Goal: Information Seeking & Learning: Learn about a topic

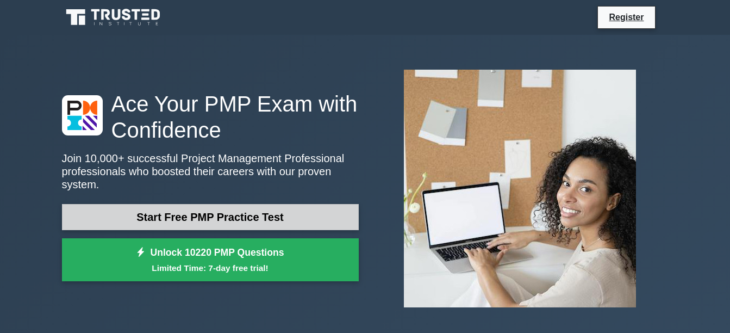
click at [340, 210] on link "Start Free PMP Practice Test" at bounding box center [210, 217] width 297 height 26
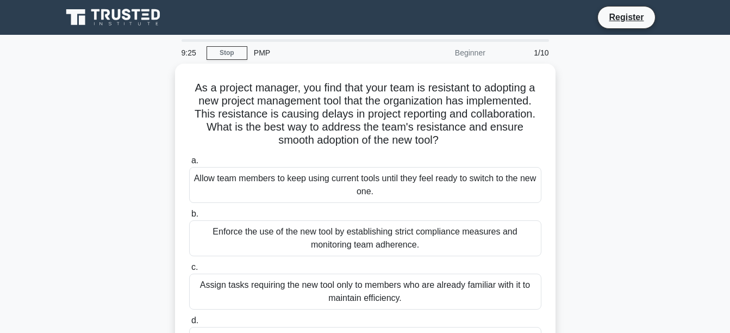
click at [657, 83] on div "As a project manager, you find that your team is resistant to adopting a new pr…" at bounding box center [365, 227] width 620 height 327
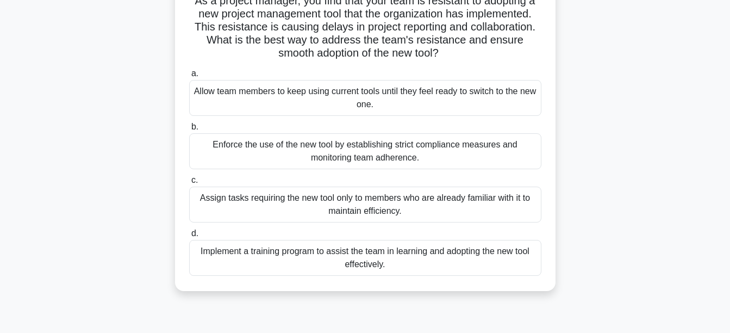
scroll to position [109, 0]
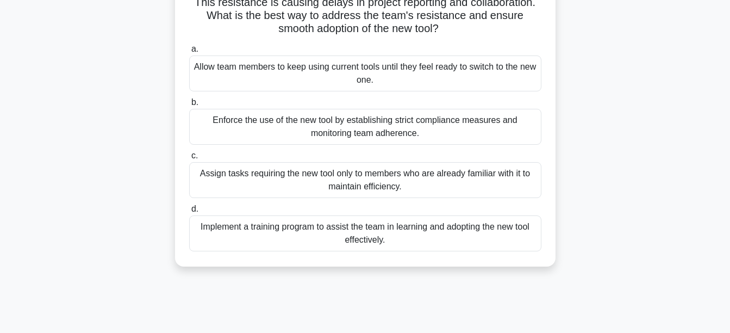
click at [494, 171] on div "Assign tasks requiring the new tool only to members who are already familiar wi…" at bounding box center [365, 180] width 352 height 36
click at [189, 159] on input "c. Assign tasks requiring the new tool only to members who are already familiar…" at bounding box center [189, 155] width 0 height 7
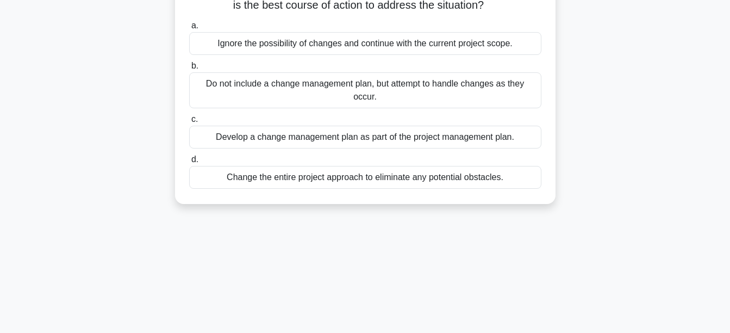
scroll to position [0, 0]
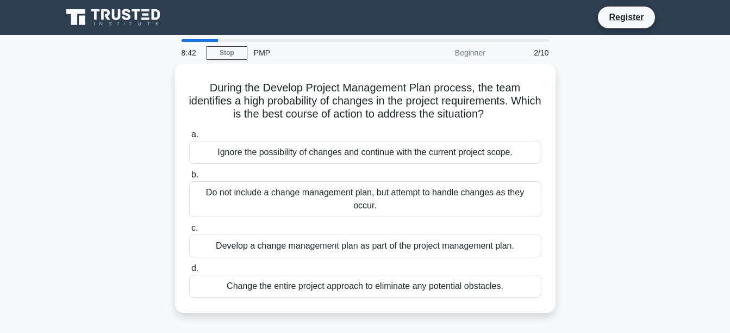
click at [600, 94] on div "During the Develop Project Management Plan process, the team identifies a high …" at bounding box center [365, 195] width 620 height 262
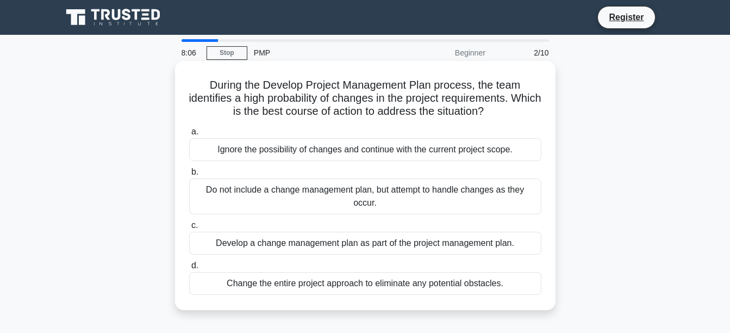
click at [387, 192] on div "Do not include a change management plan, but attempt to handle changes as they …" at bounding box center [365, 196] width 352 height 36
click at [189, 176] on input "b. Do not include a change management plan, but attempt to handle changes as th…" at bounding box center [189, 172] width 0 height 7
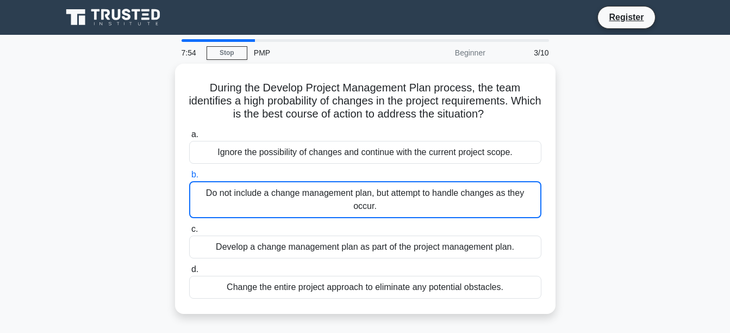
click at [652, 89] on div "During the Develop Project Management Plan process, the team identifies a high …" at bounding box center [365, 195] width 620 height 263
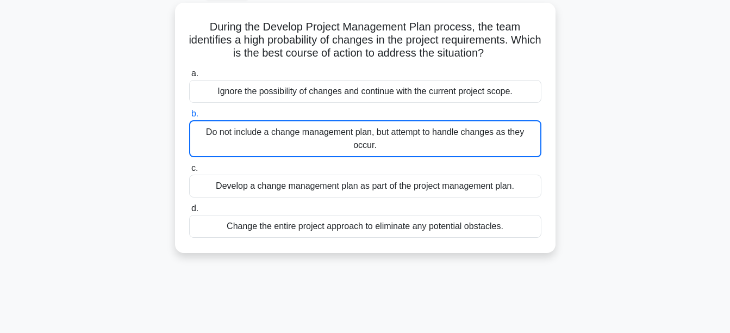
scroll to position [65, 0]
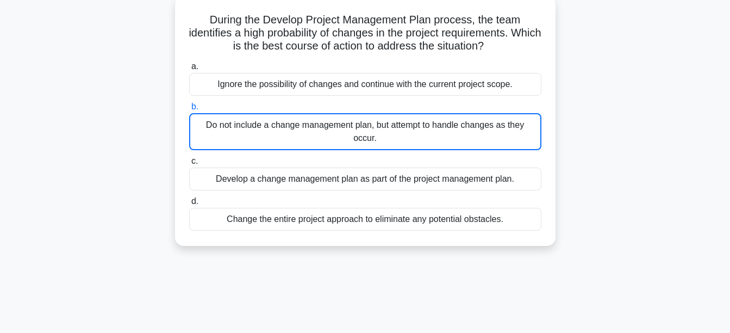
click at [283, 131] on div "Do not include a change management plan, but attempt to handle changes as they …" at bounding box center [365, 131] width 352 height 37
click at [189, 110] on input "b. Do not include a change management plan, but attempt to handle changes as th…" at bounding box center [189, 106] width 0 height 7
click at [289, 170] on div "Develop a change management plan as part of the project management plan." at bounding box center [365, 178] width 352 height 23
click at [189, 165] on input "c. Develop a change management plan as part of the project management plan." at bounding box center [189, 161] width 0 height 7
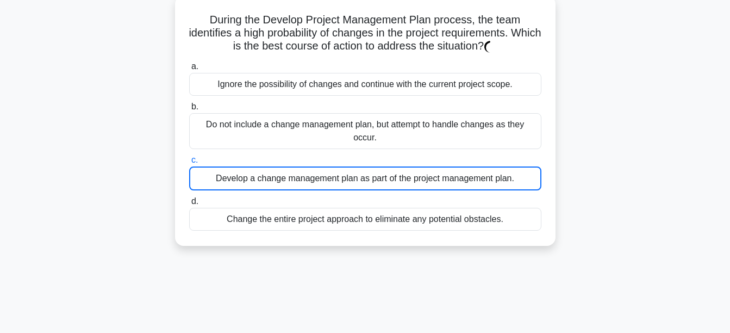
click at [308, 133] on div "Do not include a change management plan, but attempt to handle changes as they …" at bounding box center [365, 131] width 352 height 36
click at [189, 110] on input "b. Do not include a change management plan, but attempt to handle changes as th…" at bounding box center [189, 106] width 0 height 7
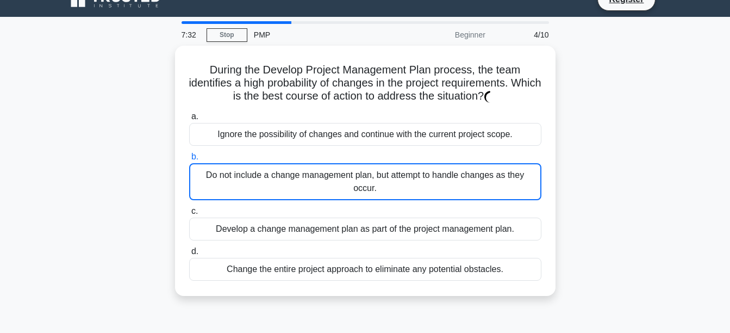
scroll to position [0, 0]
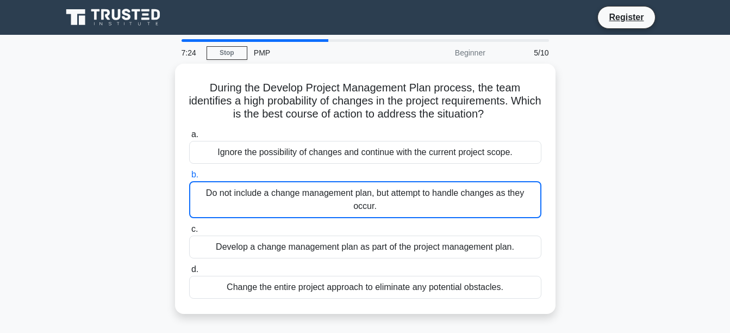
click at [616, 85] on div "During the Develop Project Management Plan process, the team identifies a high …" at bounding box center [365, 195] width 620 height 263
